Goal: Transaction & Acquisition: Purchase product/service

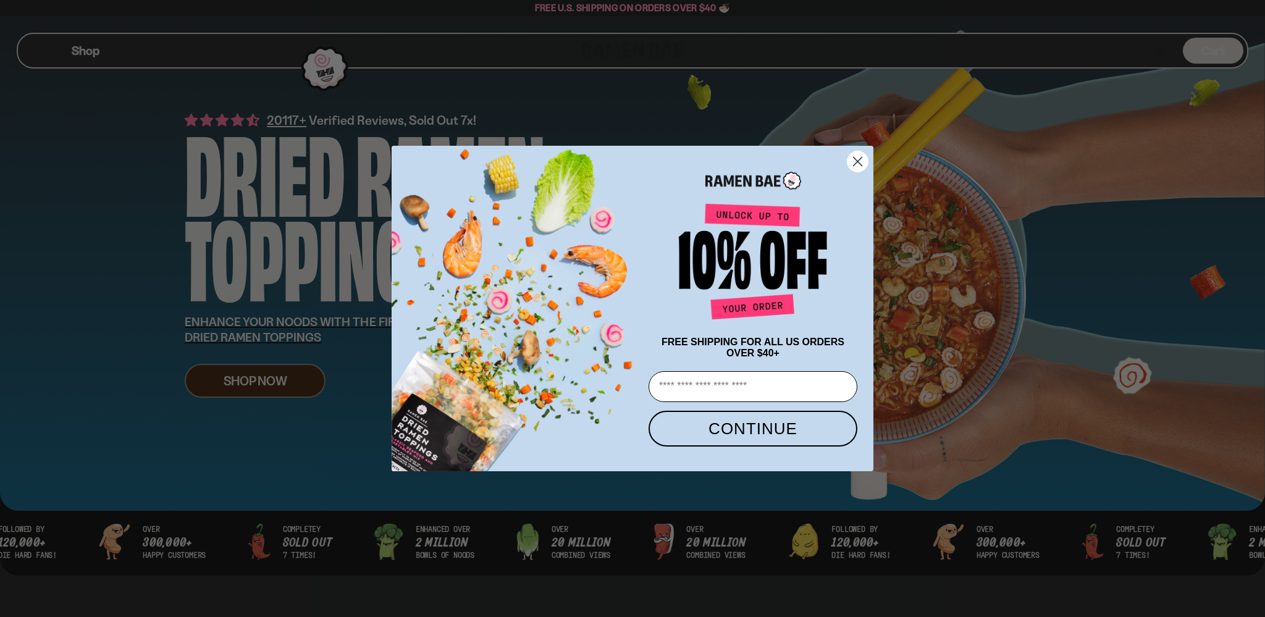
click at [854, 160] on circle "Close dialog" at bounding box center [858, 161] width 20 height 20
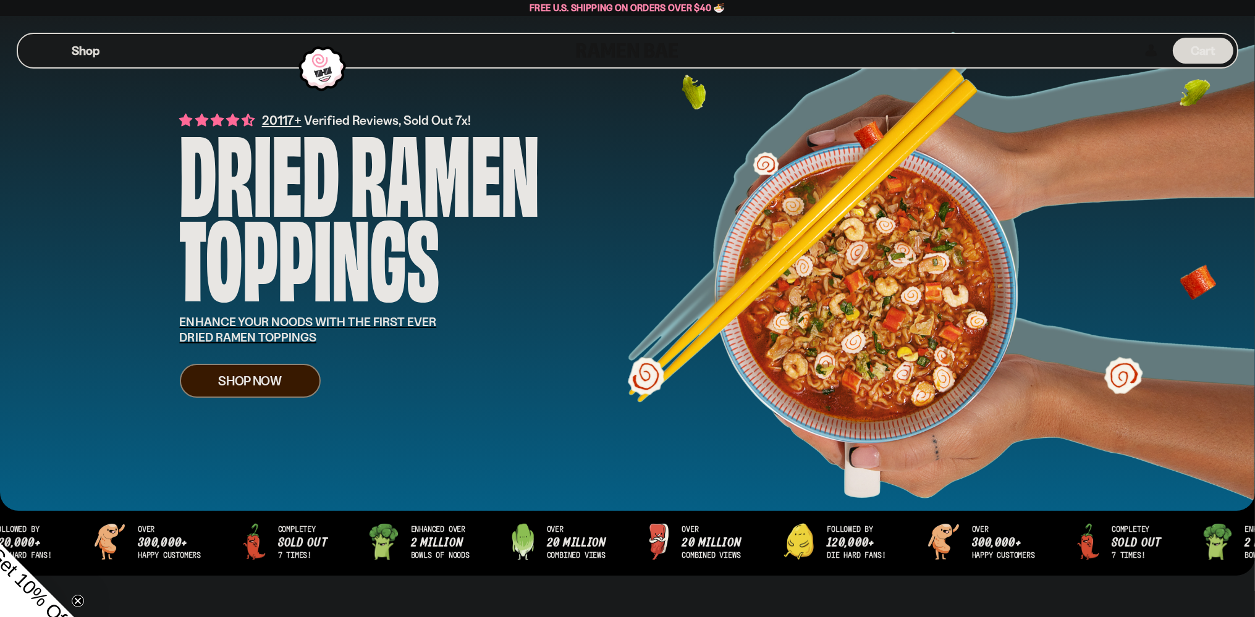
click at [41, 41] on div "Shop" at bounding box center [299, 50] width 555 height 33
click at [41, 49] on div "Shop" at bounding box center [299, 50] width 555 height 33
click at [43, 50] on button "Mobile Menu Trigger" at bounding box center [44, 51] width 17 height 11
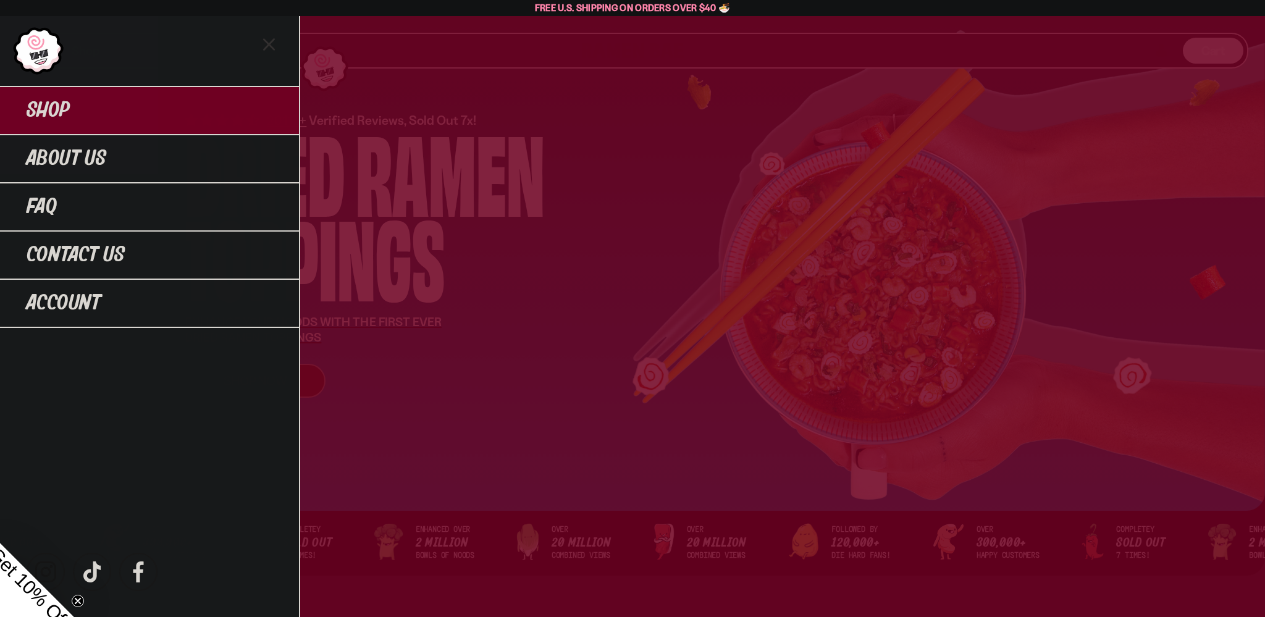
click at [64, 105] on span "Shop" at bounding box center [48, 110] width 43 height 22
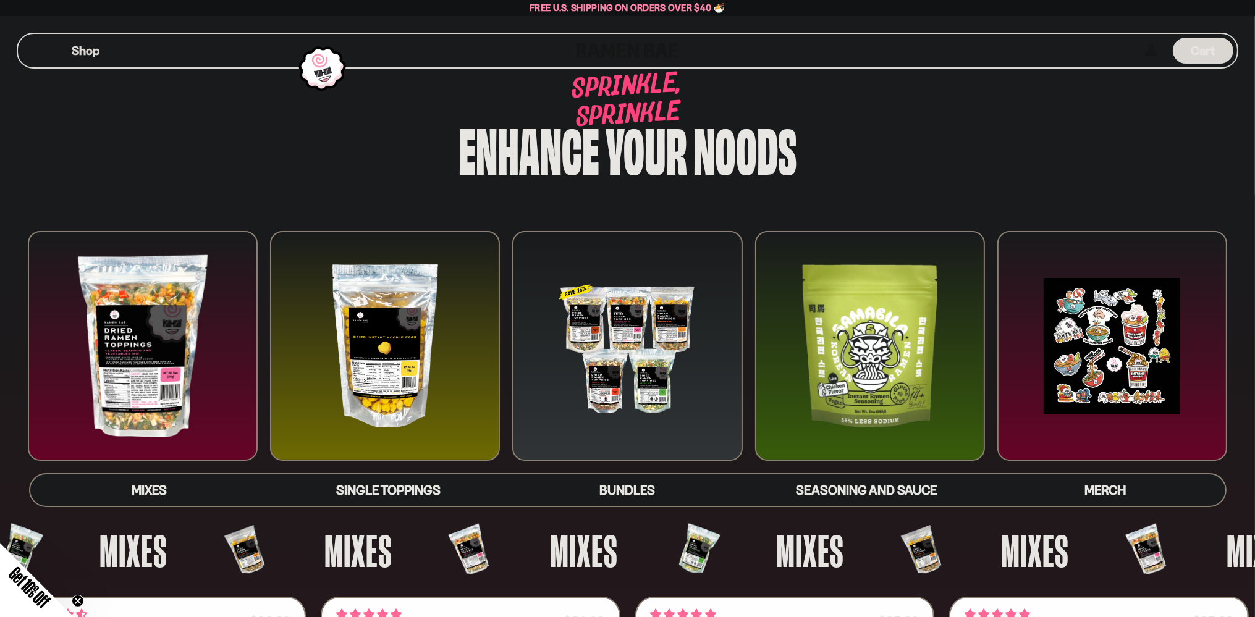
click at [41, 44] on div "Shop" at bounding box center [299, 50] width 555 height 33
click at [44, 47] on button "Mobile Menu Trigger" at bounding box center [44, 51] width 17 height 11
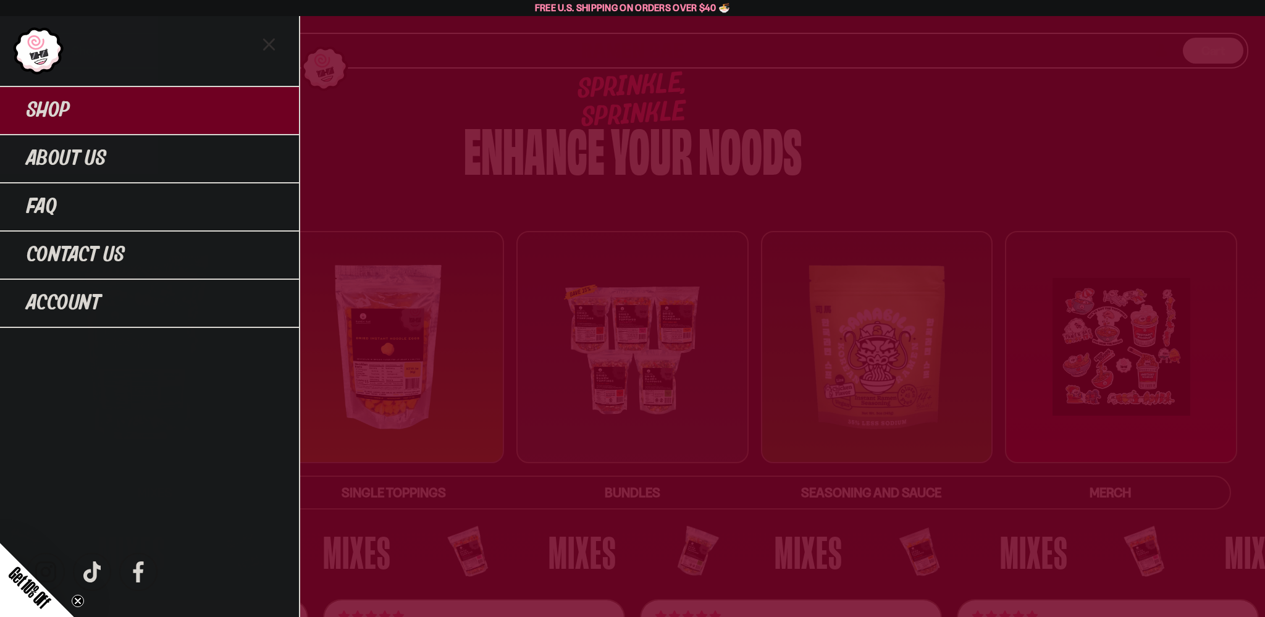
click at [89, 110] on link "Shop" at bounding box center [149, 110] width 299 height 48
